Goal: Information Seeking & Learning: Learn about a topic

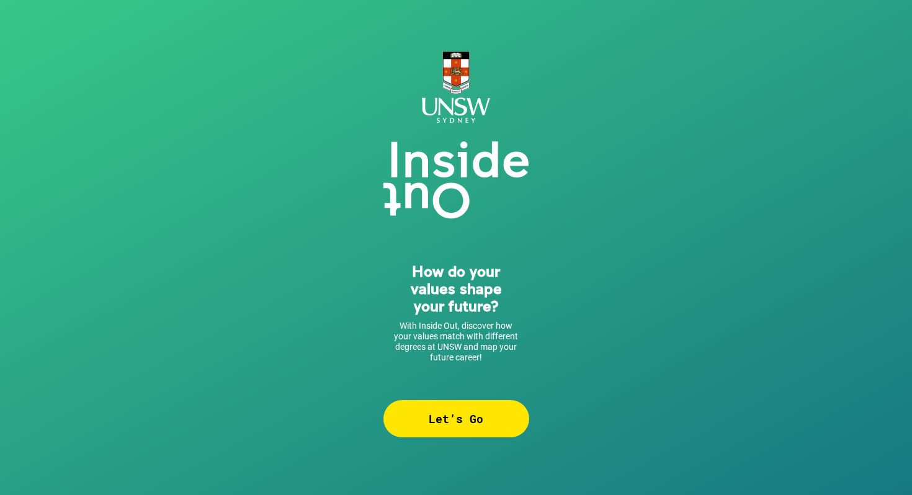
click at [464, 424] on div "Let’s Go" at bounding box center [456, 418] width 146 height 37
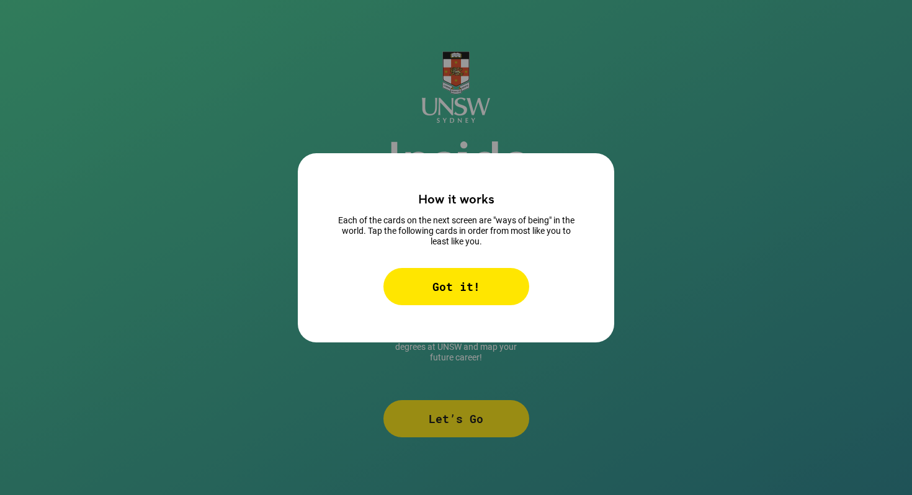
click at [478, 291] on div "Got it!" at bounding box center [456, 286] width 146 height 37
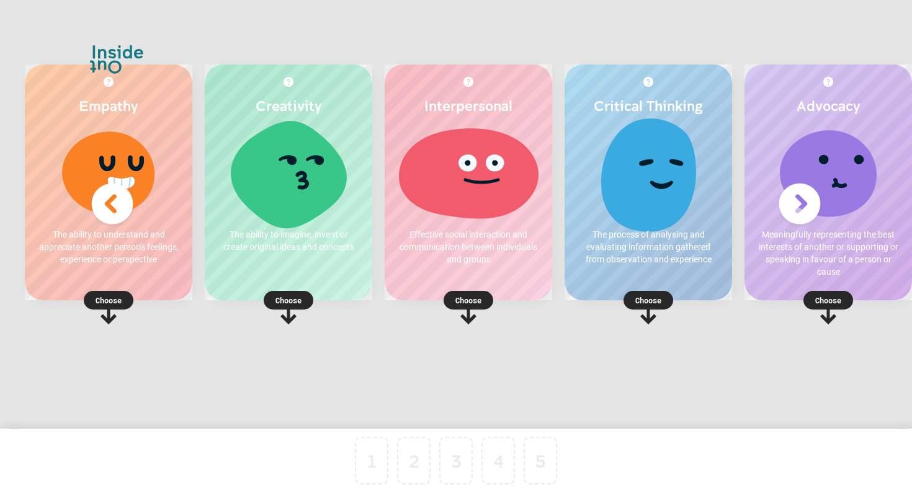
click at [315, 249] on p "The ability to imagine, invent or create original ideas and concepts" at bounding box center [288, 240] width 143 height 25
click at [292, 298] on p "Choose" at bounding box center [288, 300] width 167 height 12
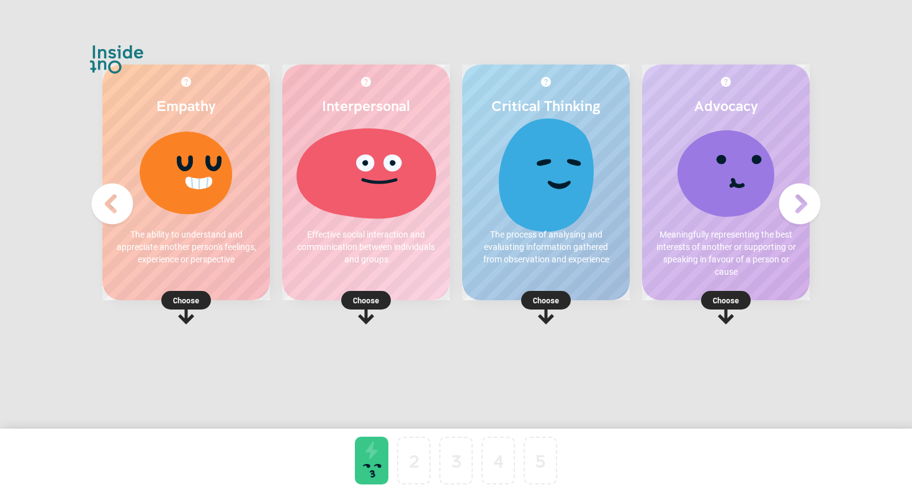
click at [552, 301] on p "Choose" at bounding box center [545, 300] width 167 height 12
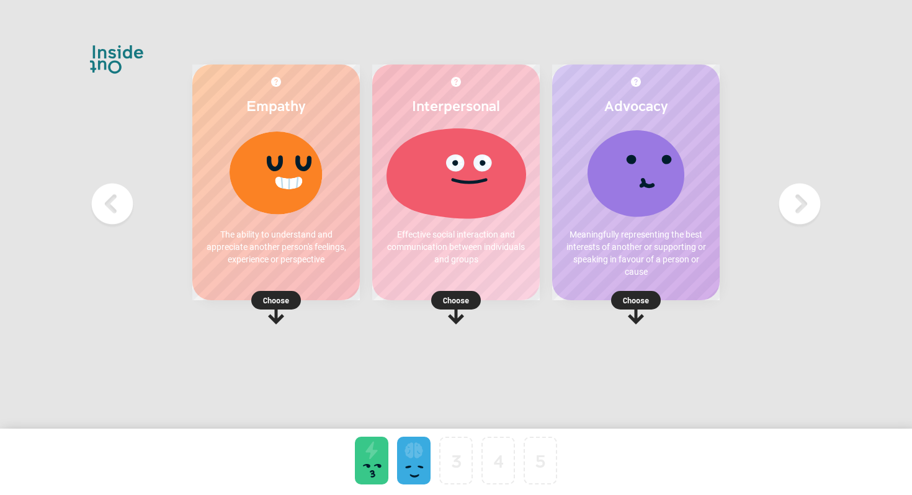
click at [278, 294] on p "Choose" at bounding box center [275, 300] width 167 height 12
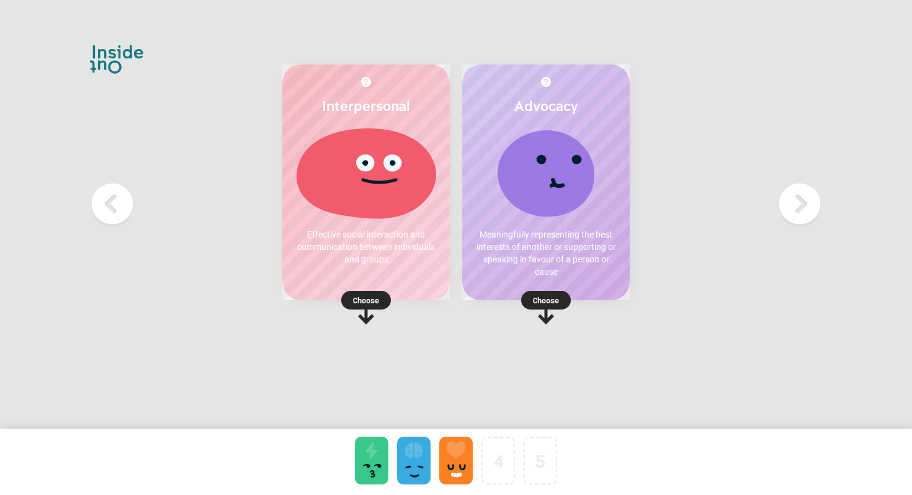
click at [557, 296] on p "Choose" at bounding box center [545, 300] width 167 height 12
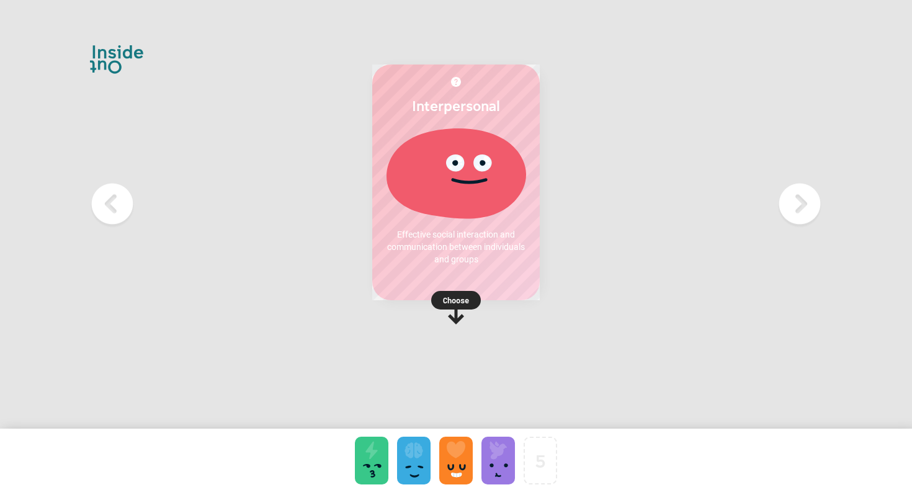
click at [459, 295] on p "Choose" at bounding box center [455, 300] width 167 height 12
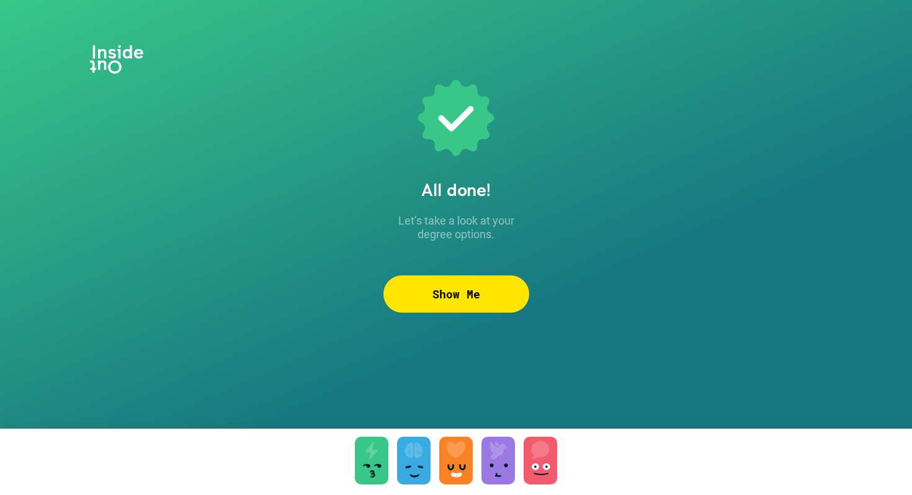
click at [459, 288] on div "Show Me" at bounding box center [456, 293] width 146 height 37
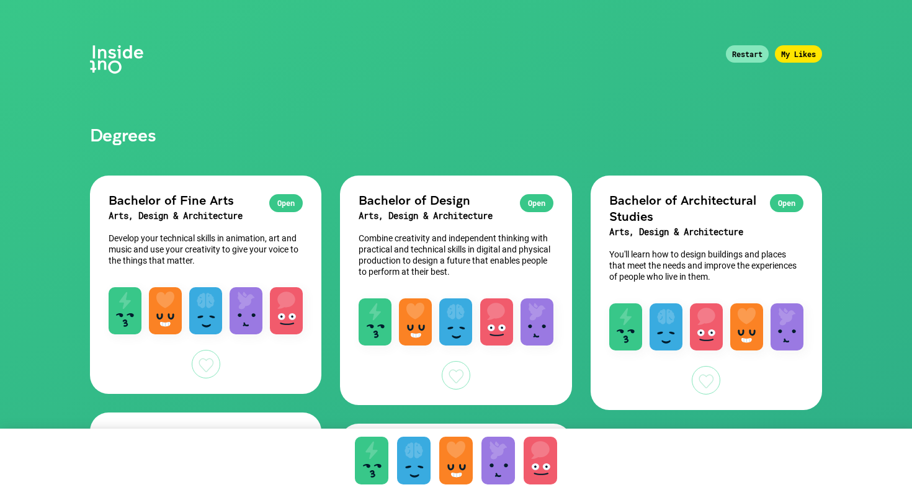
click at [750, 60] on div "Restart" at bounding box center [747, 53] width 43 height 17
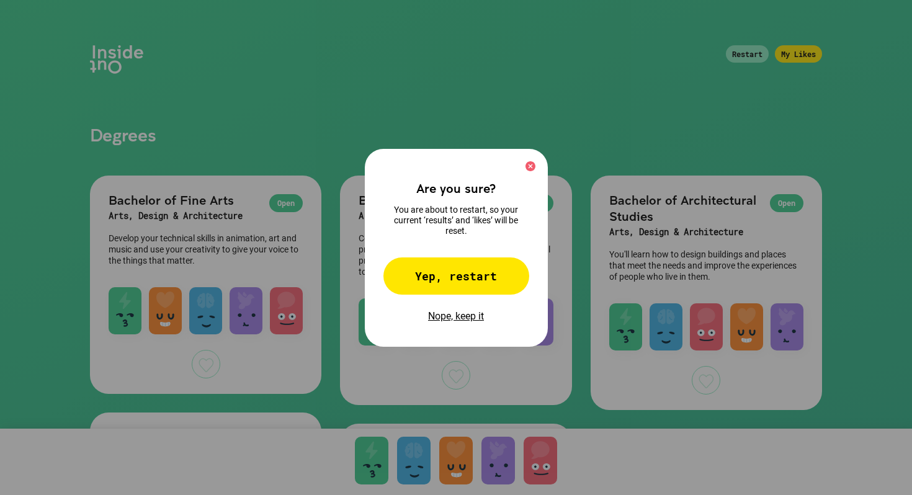
click at [451, 282] on div "Yep, restart" at bounding box center [456, 275] width 146 height 37
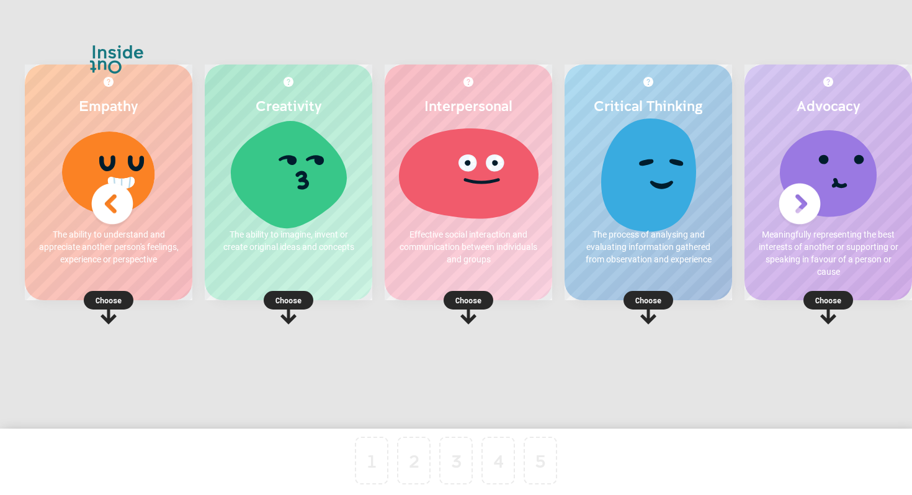
click at [638, 298] on p "Choose" at bounding box center [647, 300] width 167 height 12
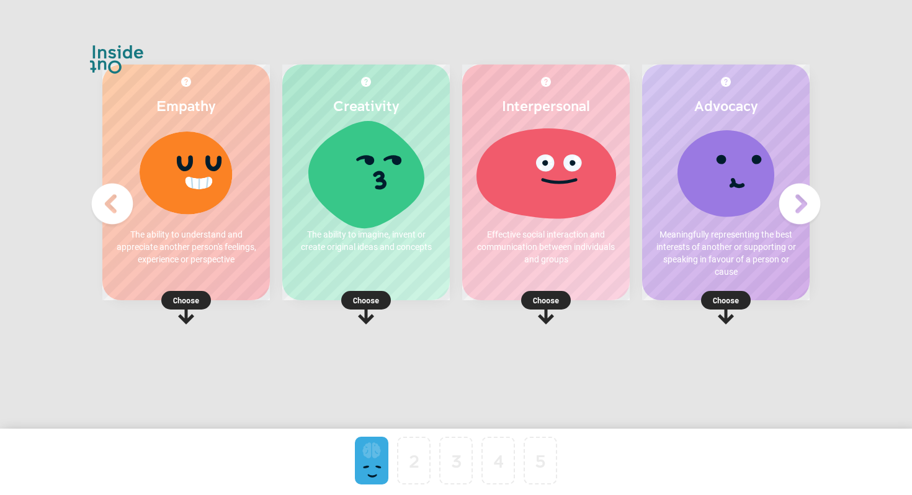
click at [370, 300] on p "Choose" at bounding box center [365, 300] width 167 height 12
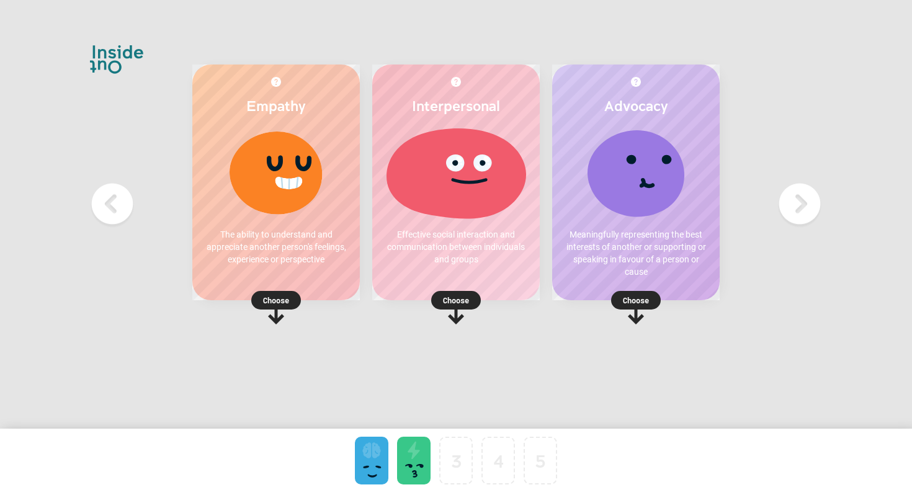
click at [467, 299] on p "Choose" at bounding box center [455, 300] width 167 height 12
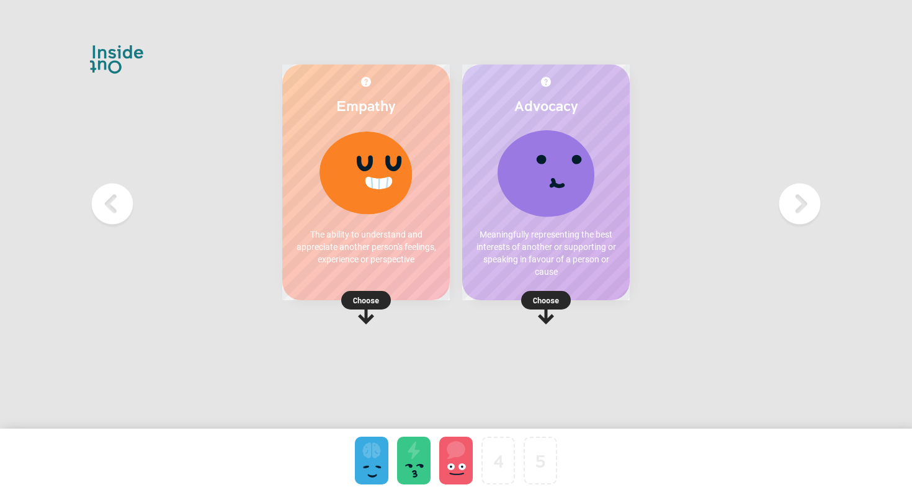
click at [543, 298] on p "Choose" at bounding box center [545, 300] width 167 height 12
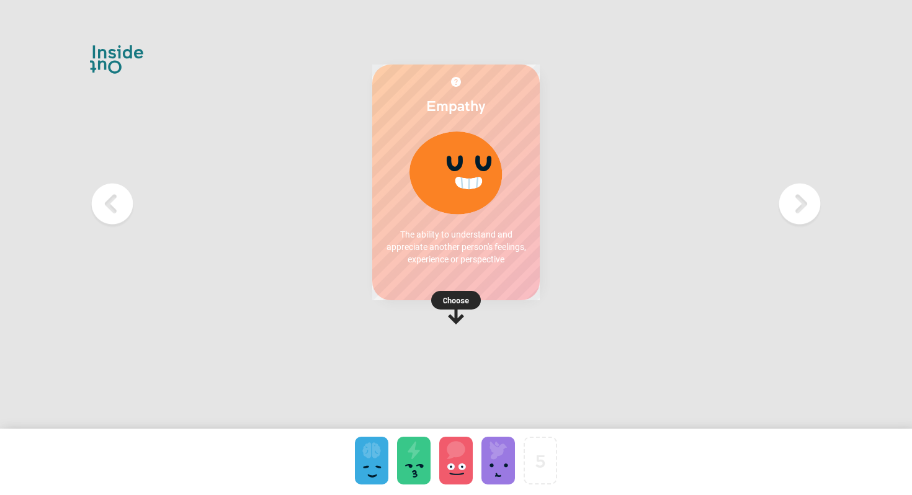
click at [463, 301] on p "Choose" at bounding box center [455, 300] width 167 height 12
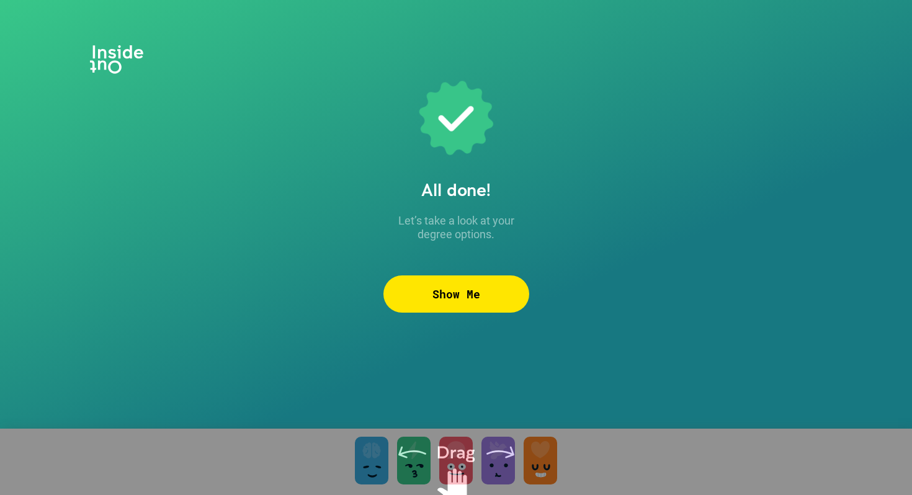
click at [458, 295] on div "Show Me" at bounding box center [456, 293] width 146 height 37
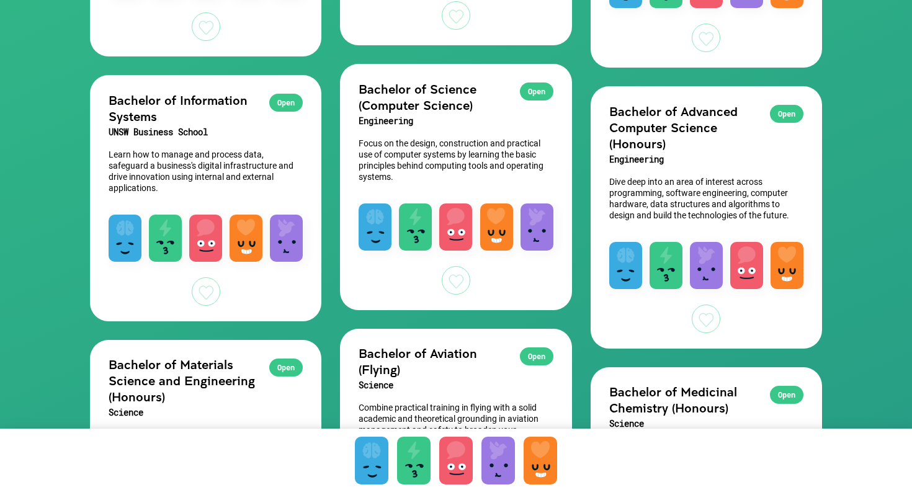
scroll to position [630, 0]
